Goal: Task Accomplishment & Management: Use online tool/utility

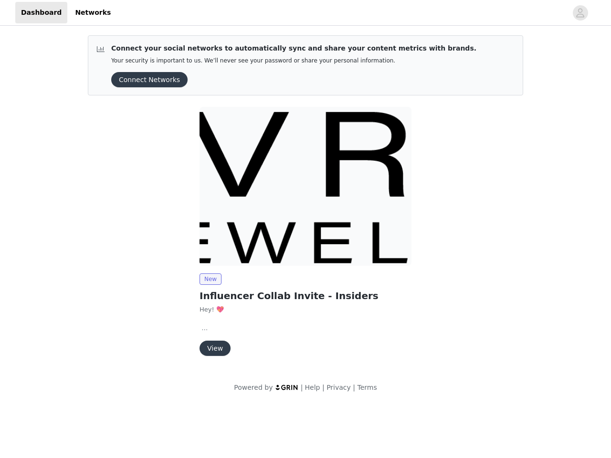
click at [305, 202] on img at bounding box center [305, 186] width 212 height 159
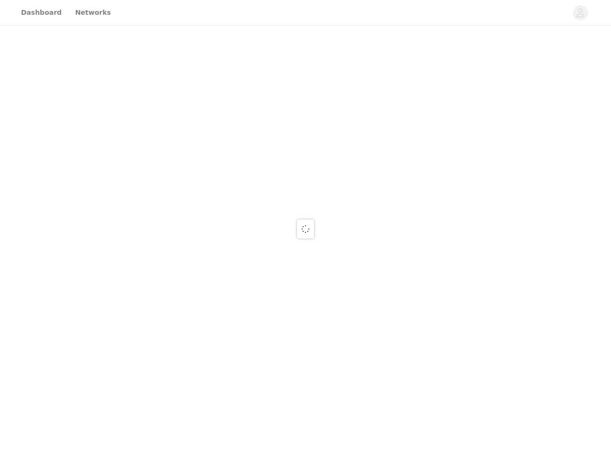
click at [305, 13] on div at bounding box center [305, 229] width 611 height 458
click at [580, 13] on div at bounding box center [305, 229] width 611 height 458
click at [146, 80] on div at bounding box center [305, 229] width 611 height 458
click at [305, 186] on div at bounding box center [305, 229] width 611 height 458
click at [210, 279] on div at bounding box center [305, 229] width 611 height 458
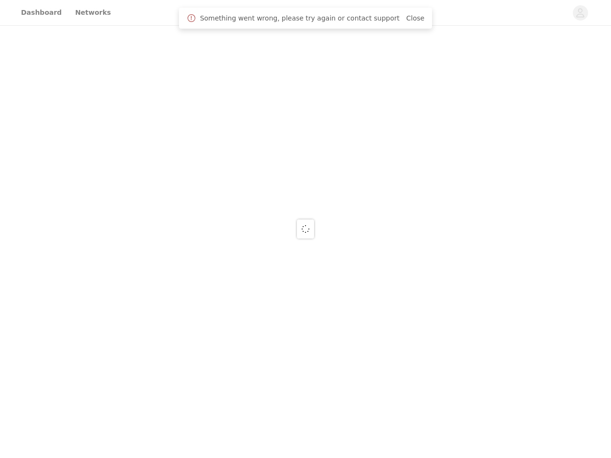
click at [214, 348] on div at bounding box center [305, 229] width 611 height 458
